Goal: Information Seeking & Learning: Find contact information

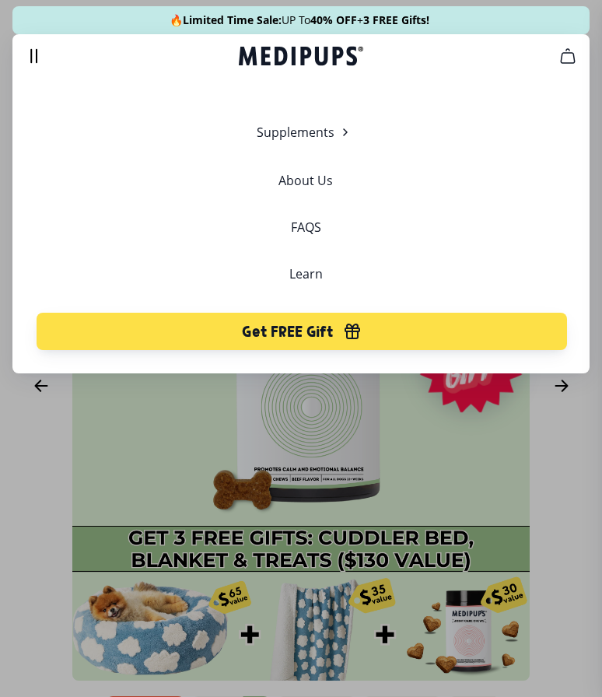
click at [557, 471] on div at bounding box center [301, 348] width 602 height 697
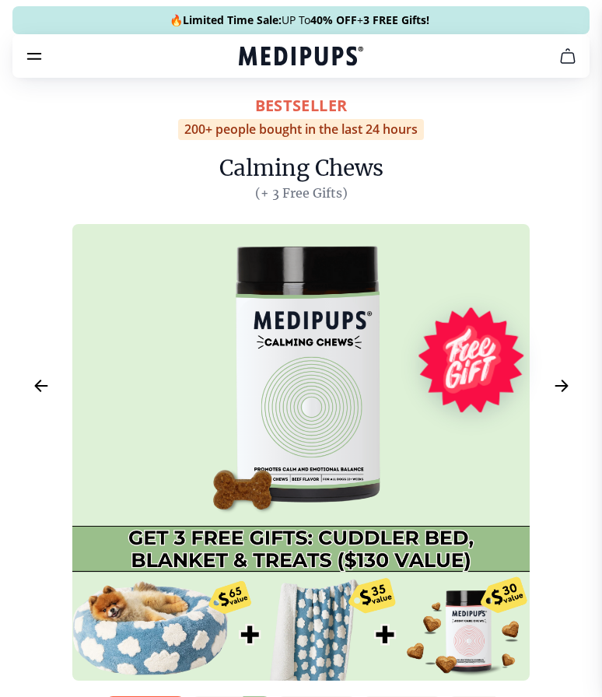
click at [560, 70] on button "cart" at bounding box center [567, 55] width 37 height 37
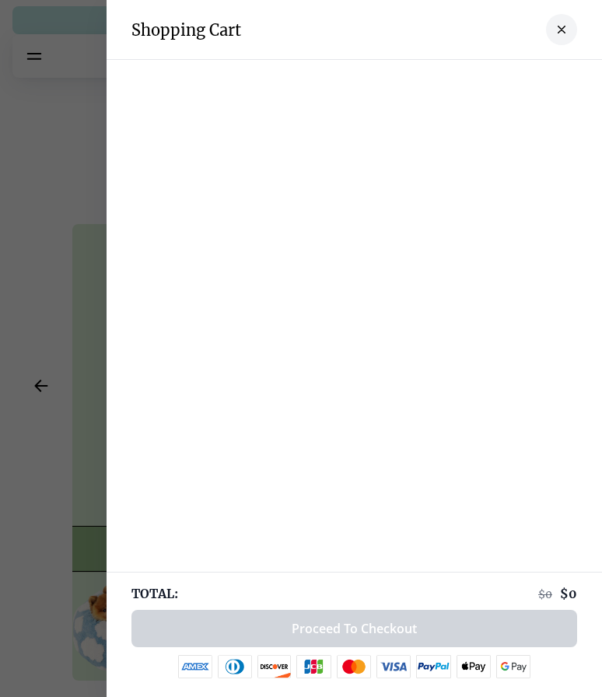
click at [564, 33] on icon "close-cart" at bounding box center [561, 29] width 6 height 6
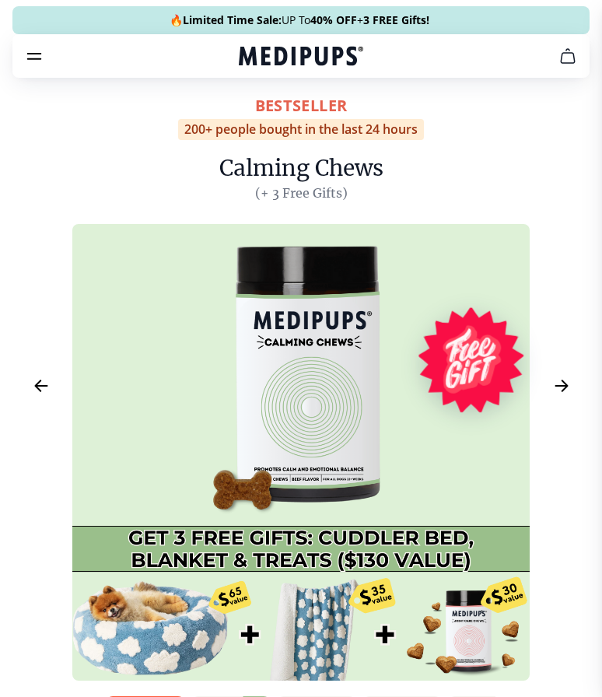
click at [39, 63] on icon "burger-menu" at bounding box center [34, 56] width 19 height 19
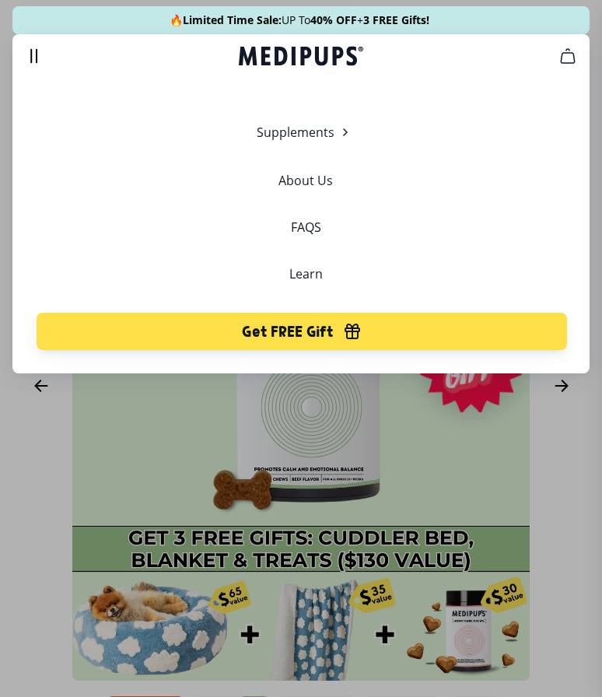
click at [436, 492] on div at bounding box center [301, 348] width 602 height 697
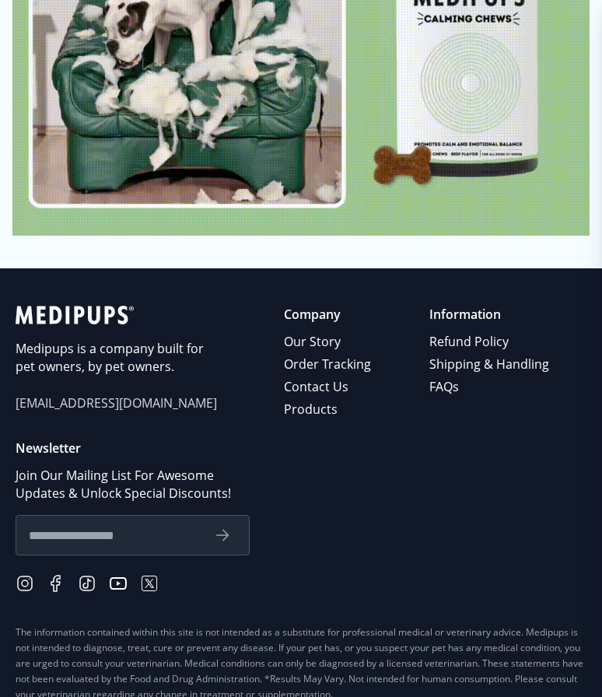
scroll to position [7501, 0]
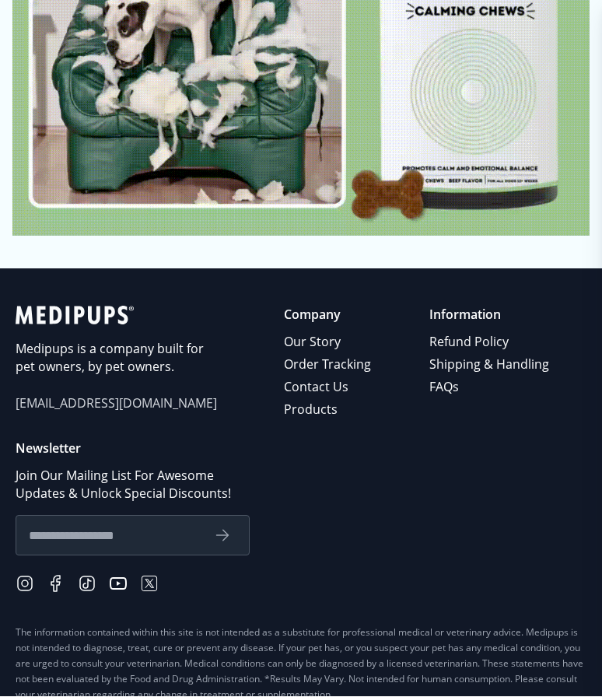
click at [360, 354] on link "Order Tracking" at bounding box center [328, 365] width 89 height 23
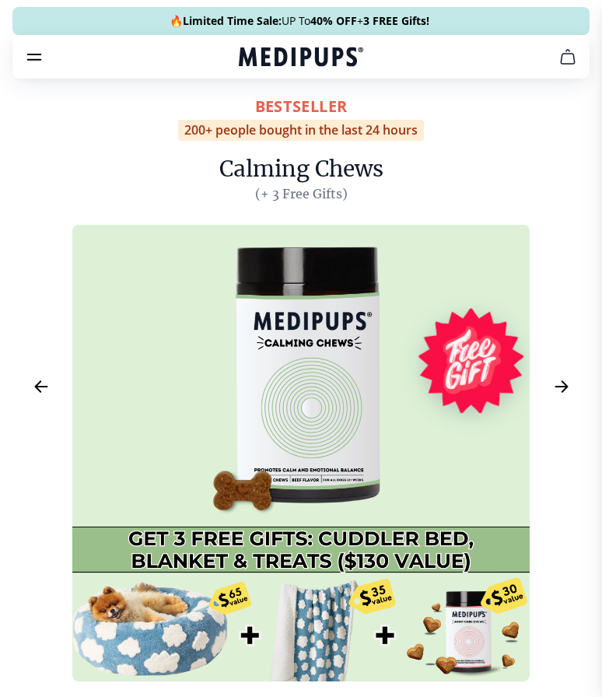
scroll to position [7502, 0]
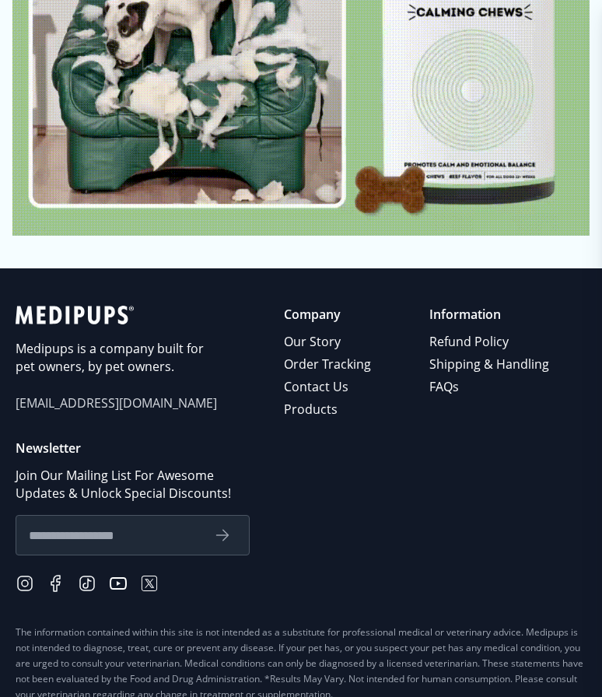
click at [438, 375] on link "FAQs" at bounding box center [490, 386] width 122 height 23
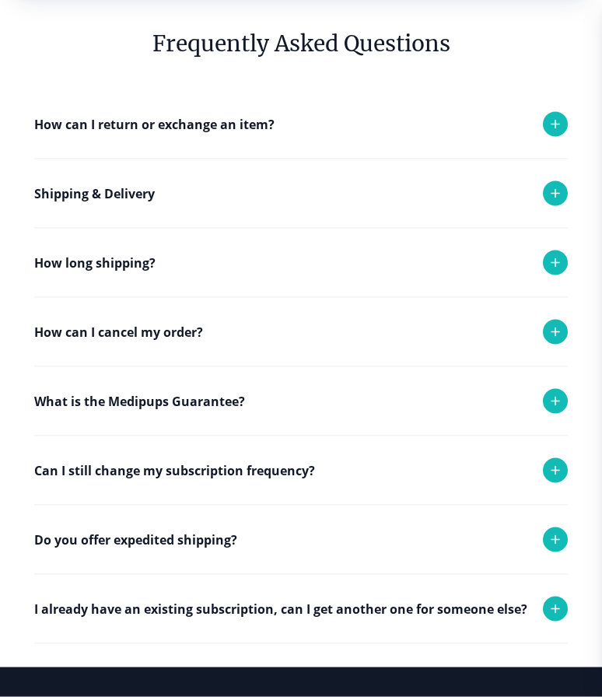
scroll to position [80, 0]
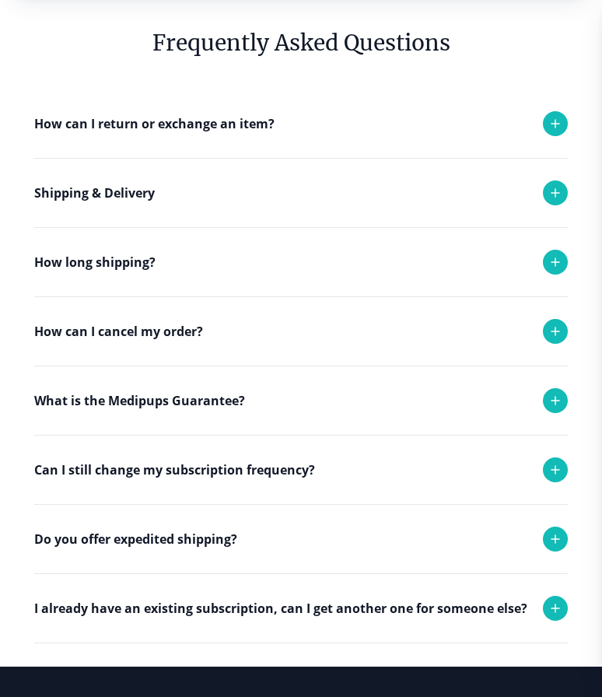
click at [560, 475] on icon at bounding box center [555, 469] width 19 height 19
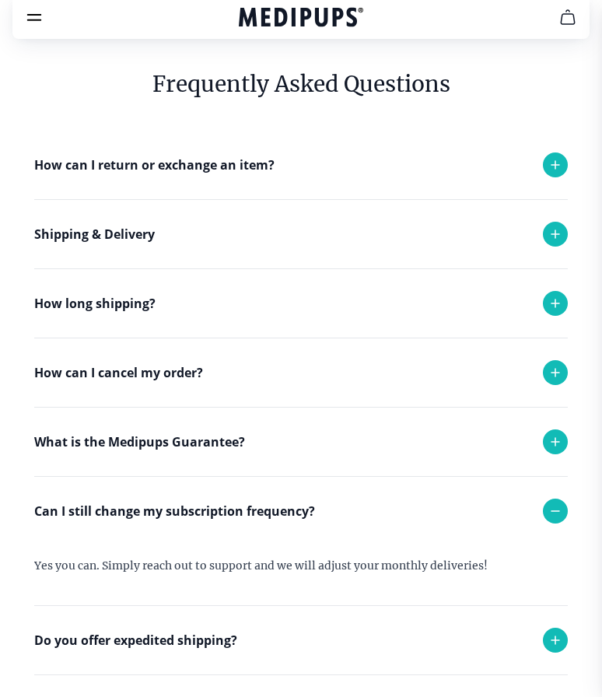
scroll to position [0, 0]
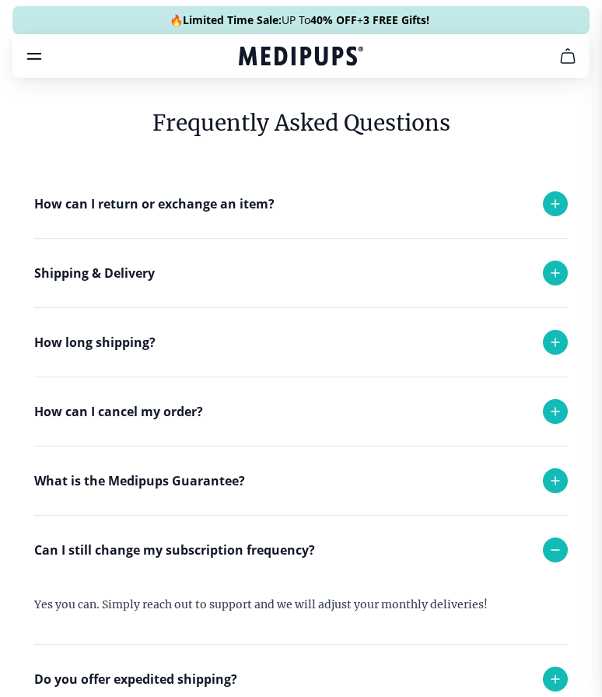
click at [554, 420] on icon at bounding box center [555, 411] width 19 height 19
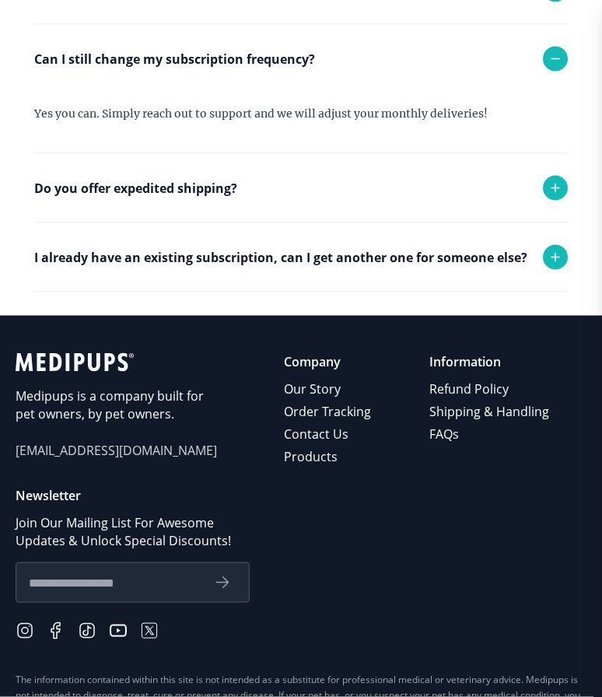
scroll to position [617, 0]
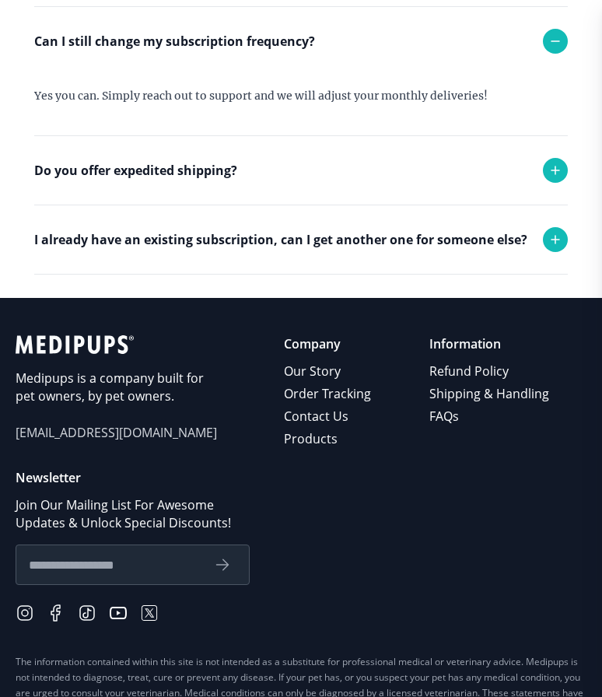
click at [123, 440] on span "[EMAIL_ADDRESS][DOMAIN_NAME]" at bounding box center [117, 433] width 202 height 18
click at [72, 438] on span "[EMAIL_ADDRESS][DOMAIN_NAME]" at bounding box center [117, 433] width 202 height 18
click at [76, 437] on span "[EMAIL_ADDRESS][DOMAIN_NAME]" at bounding box center [117, 433] width 202 height 18
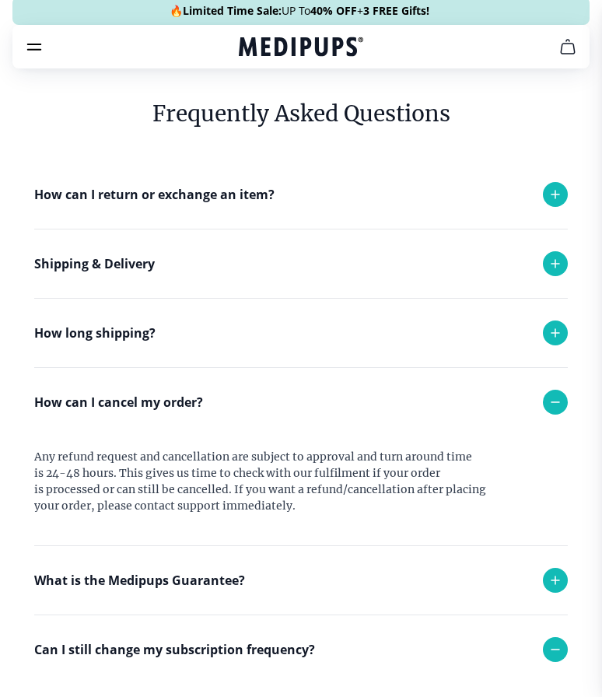
scroll to position [0, 0]
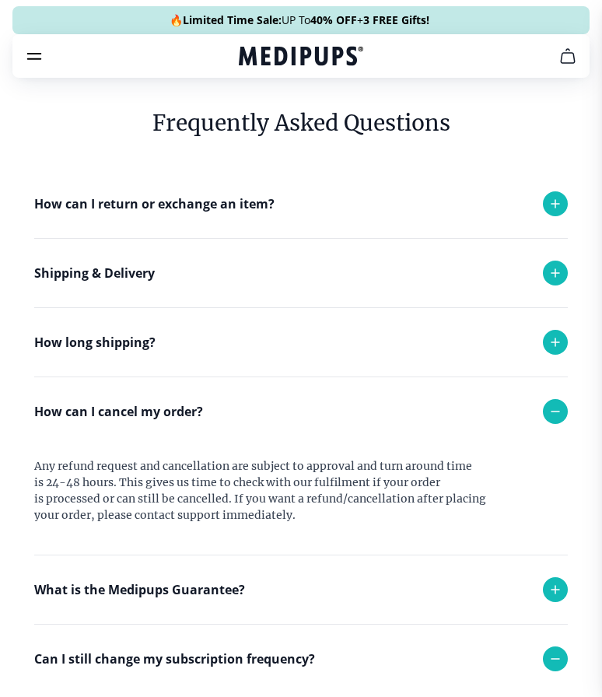
click at [37, 58] on icon "burger-menu" at bounding box center [34, 56] width 19 height 19
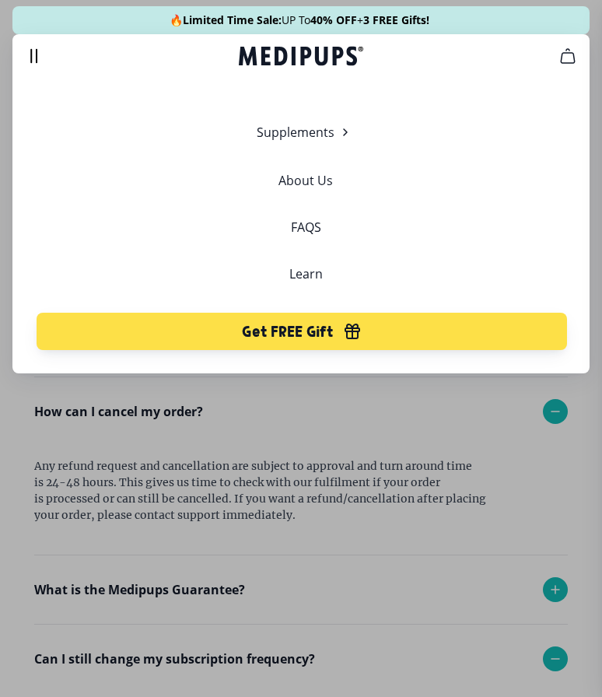
click at [319, 186] on link "About Us" at bounding box center [305, 181] width 54 height 16
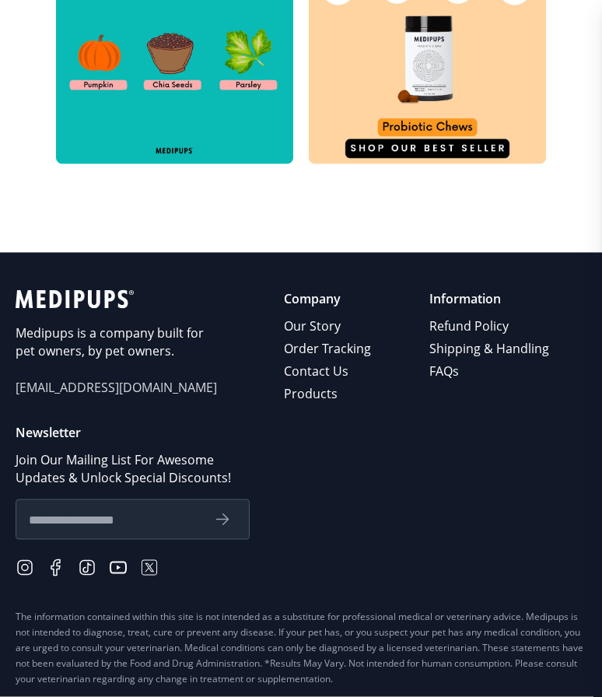
scroll to position [812, 0]
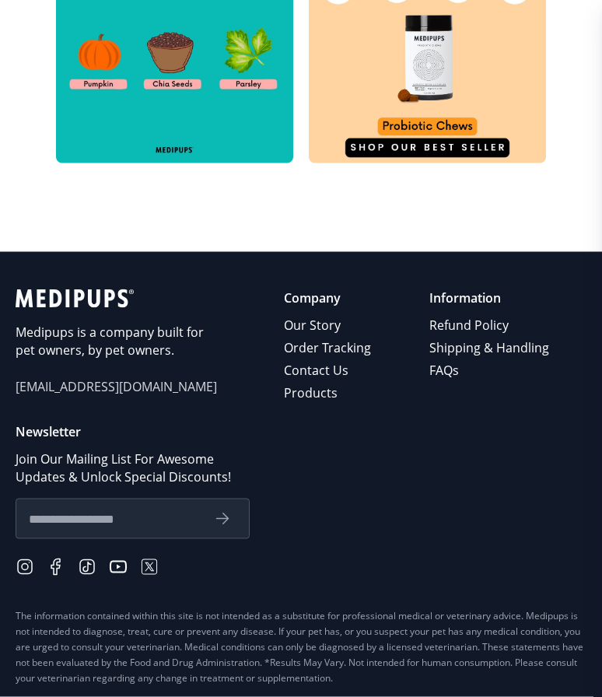
click at [76, 378] on span "[EMAIL_ADDRESS][DOMAIN_NAME]" at bounding box center [117, 387] width 202 height 18
click at [84, 378] on span "[EMAIL_ADDRESS][DOMAIN_NAME]" at bounding box center [117, 387] width 202 height 18
click at [334, 359] on link "Contact Us" at bounding box center [328, 370] width 89 height 23
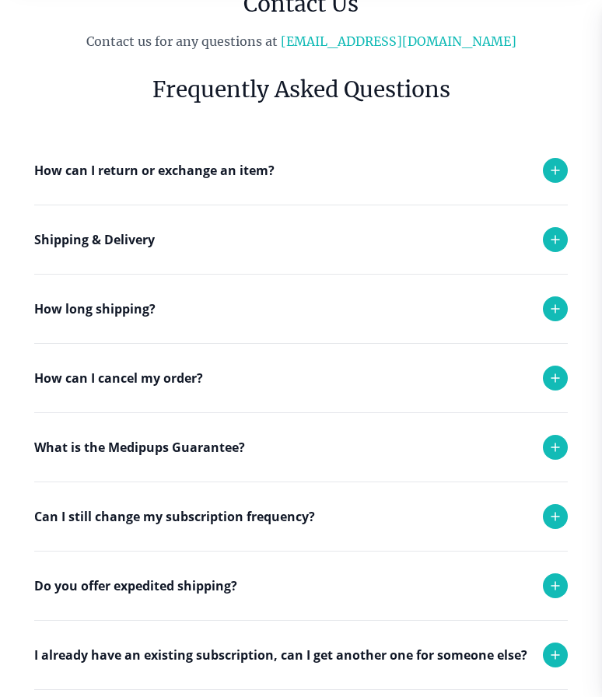
scroll to position [91, 0]
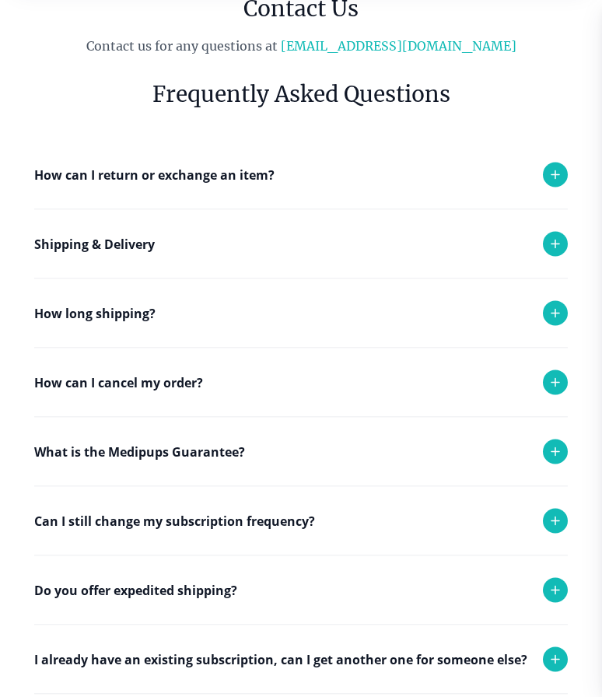
click at [555, 523] on icon at bounding box center [555, 521] width 8 height 8
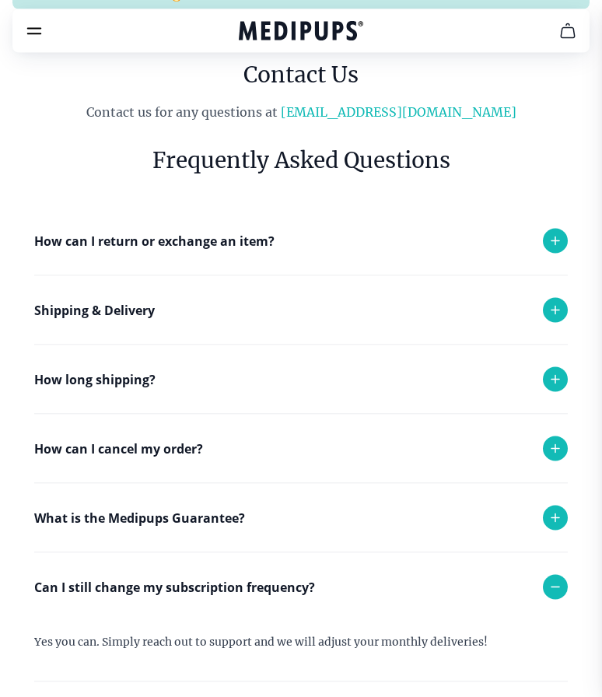
scroll to position [0, 0]
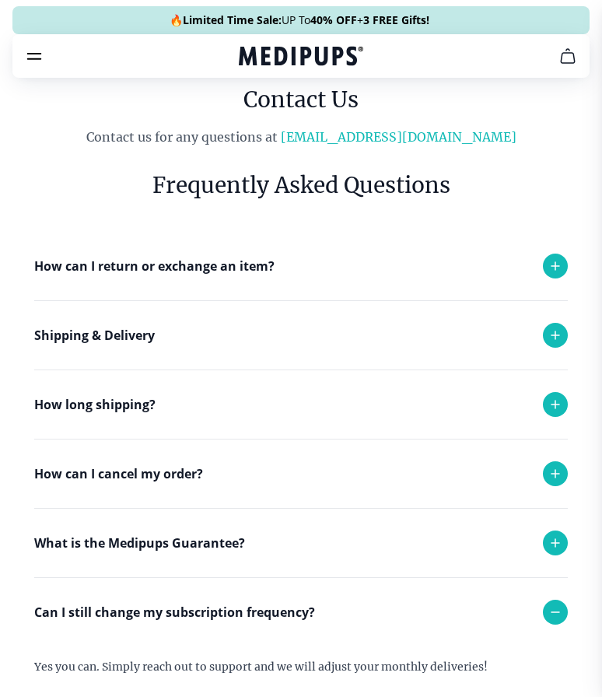
click at [414, 140] on link "[EMAIL_ADDRESS][DOMAIN_NAME]" at bounding box center [399, 137] width 236 height 16
